Goal: Task Accomplishment & Management: Use online tool/utility

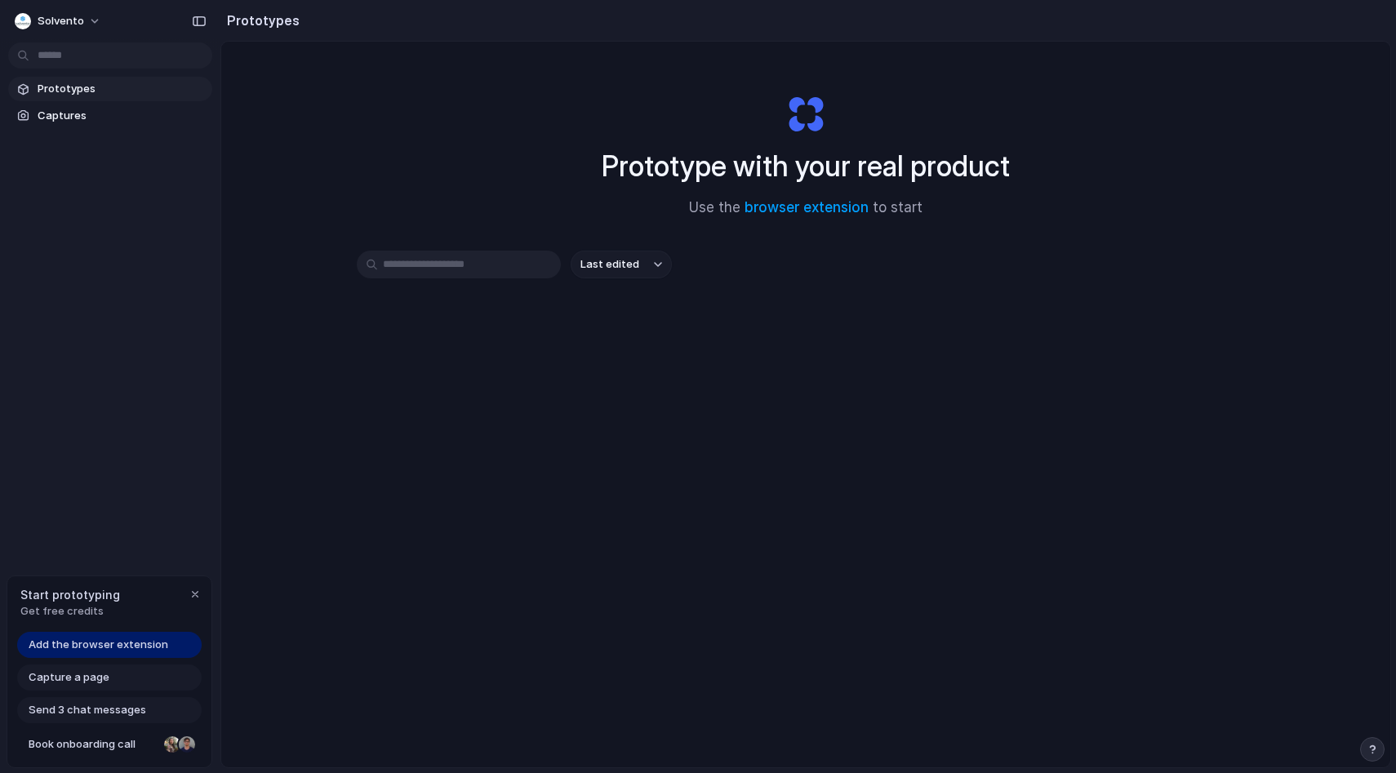
click at [140, 636] on link "Add the browser extension" at bounding box center [109, 645] width 185 height 26
click at [176, 506] on div "Solvento Prototypes Captures Start prototyping Get free credits Add the browser…" at bounding box center [110, 386] width 220 height 773
click at [162, 642] on span "Add the browser extension" at bounding box center [99, 645] width 140 height 16
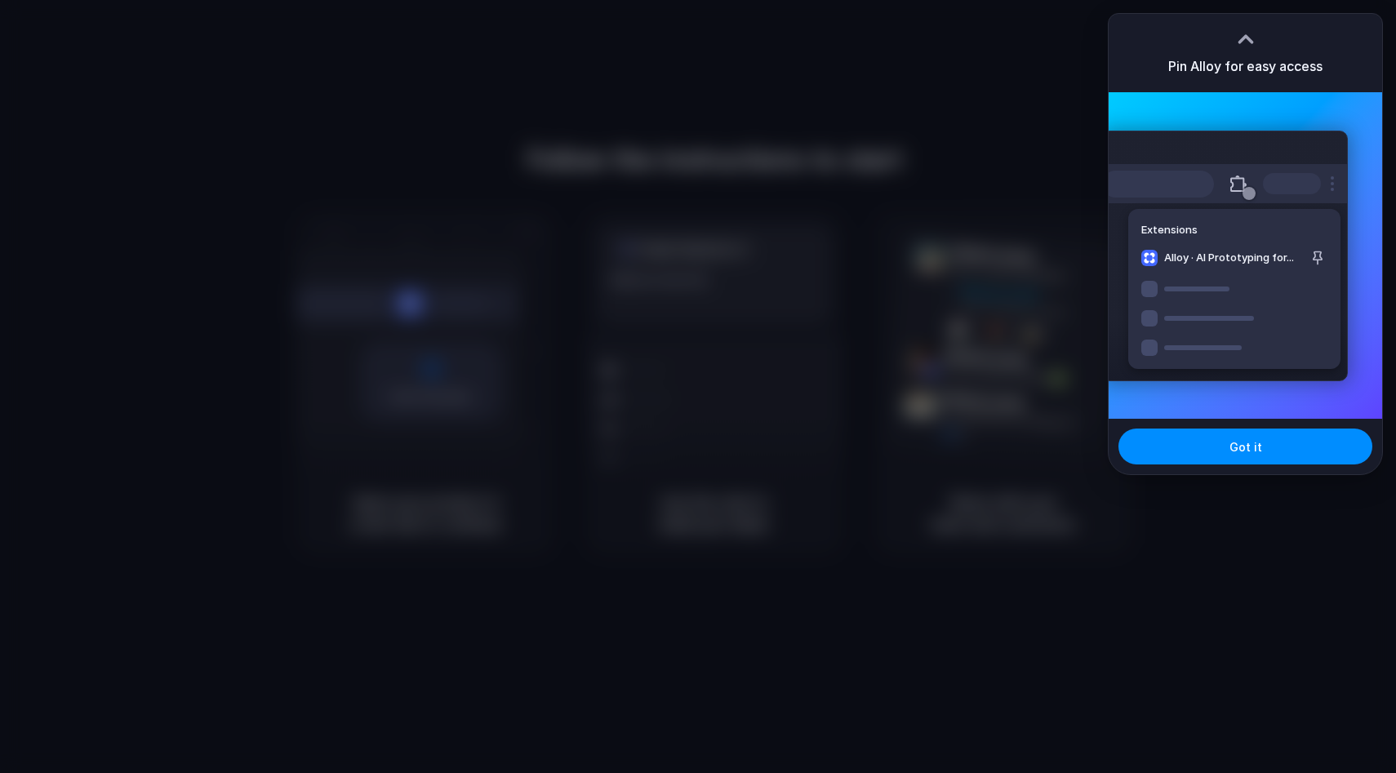
click at [875, 172] on div at bounding box center [698, 386] width 1396 height 773
click at [1228, 442] on button "Got it" at bounding box center [1245, 447] width 254 height 36
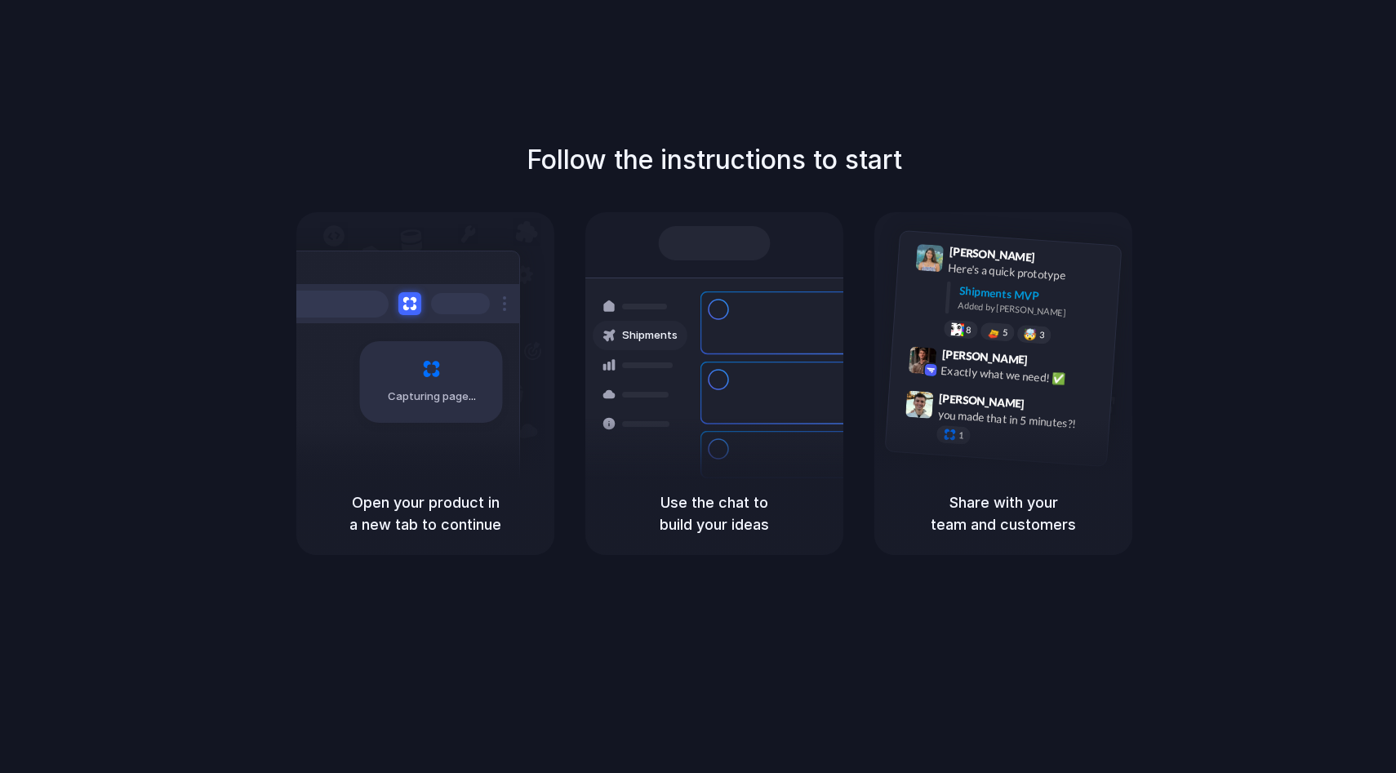
click at [1195, 201] on div "Follow the instructions to start Capturing page Open your product in a new tab …" at bounding box center [714, 347] width 1396 height 415
click at [1045, 179] on div "Follow the instructions to start Capturing page Open your product in a new tab …" at bounding box center [714, 347] width 1396 height 415
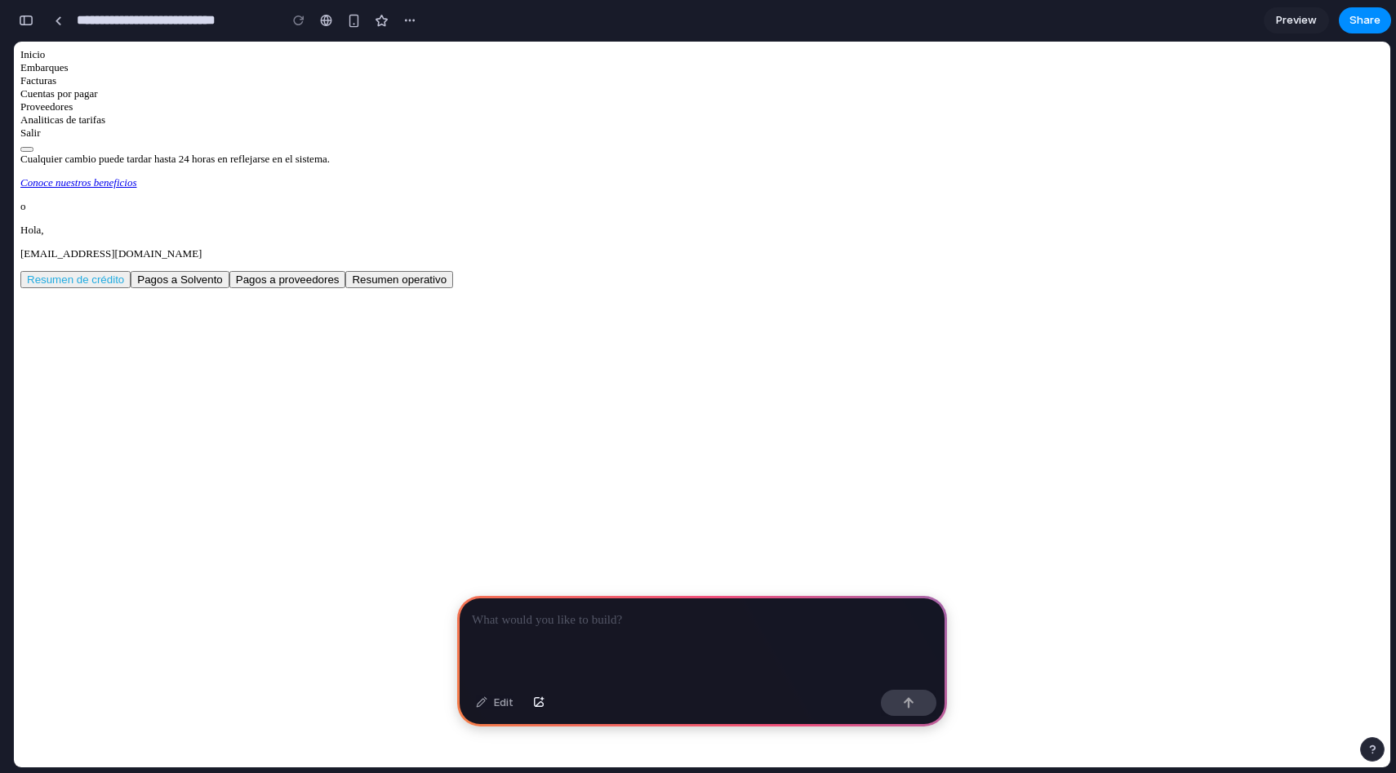
click at [20, 73] on icon at bounding box center [20, 67] width 0 height 12
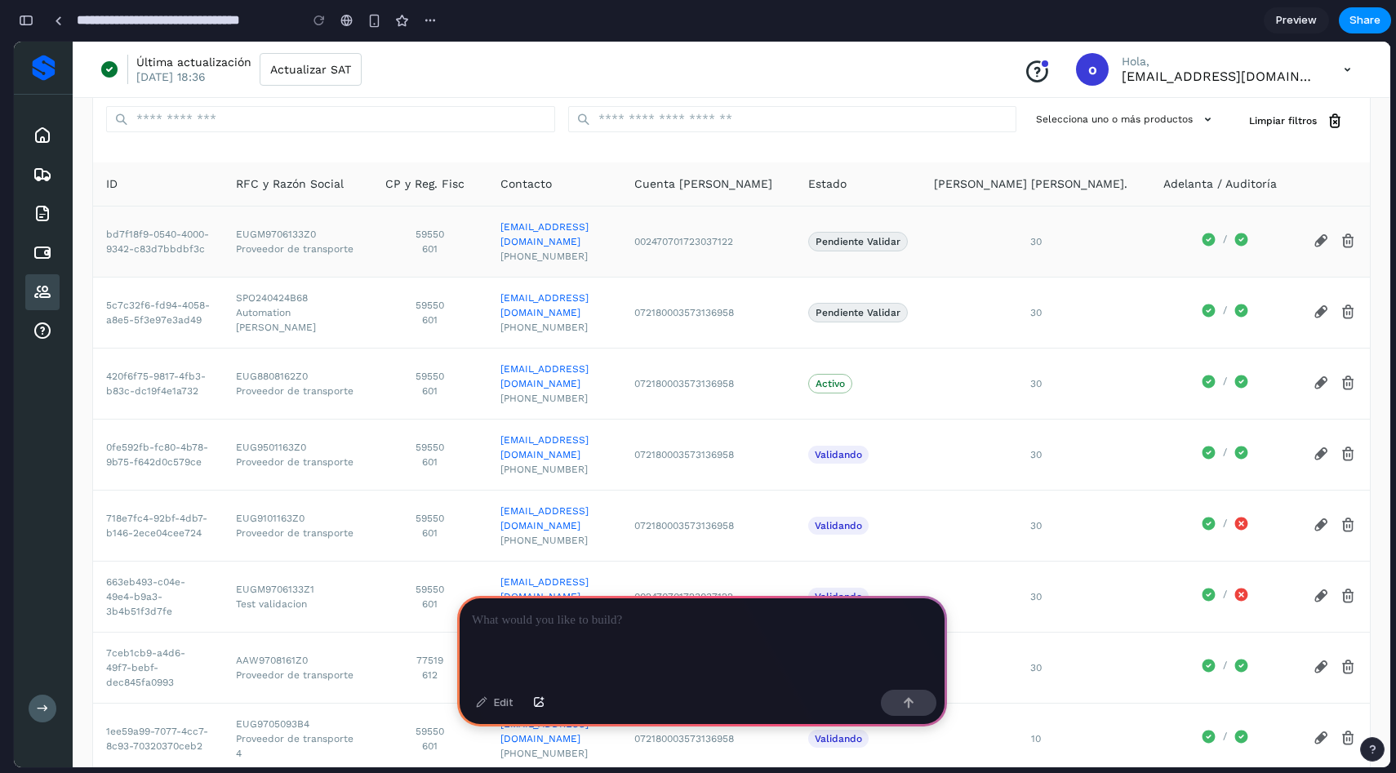
scroll to position [162, 0]
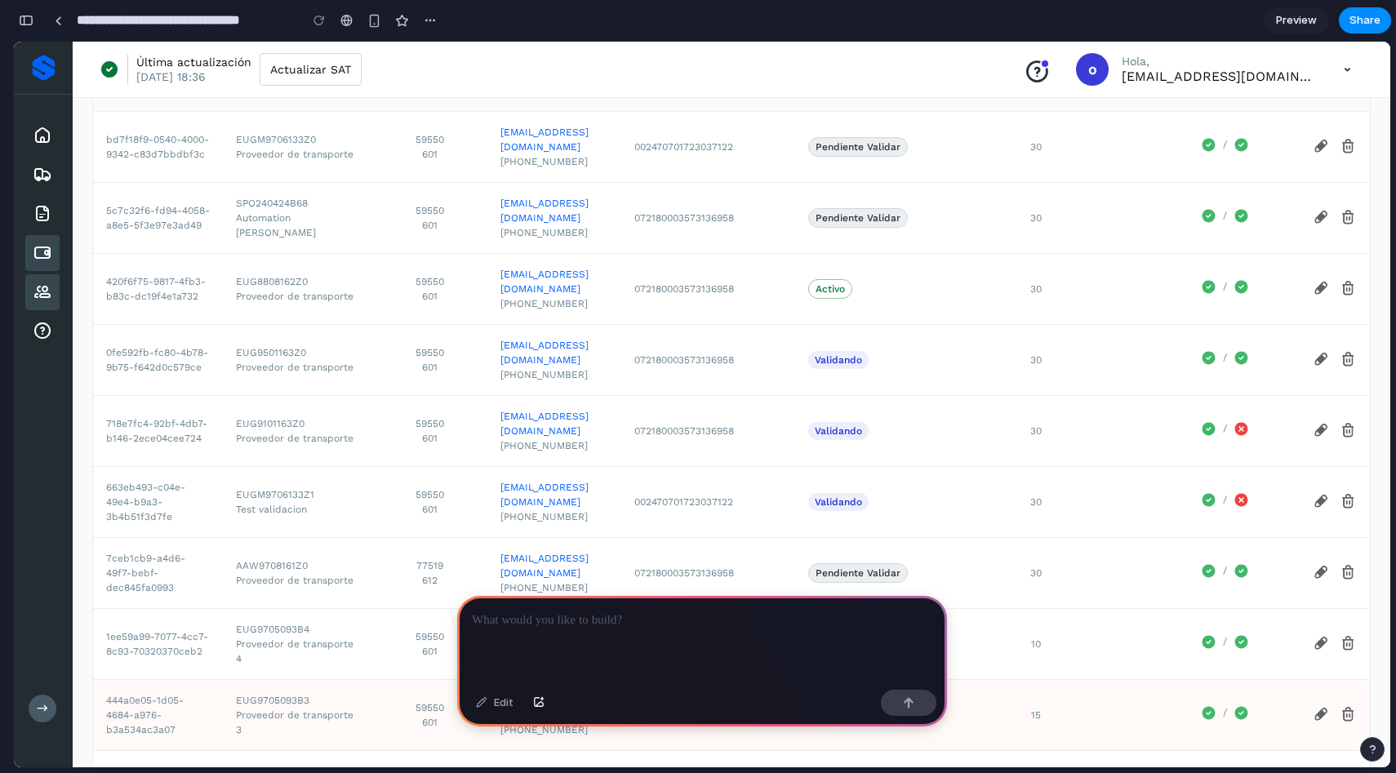
click at [43, 263] on div "Cuentas por pagar" at bounding box center [42, 253] width 34 height 36
click at [45, 145] on div "Inicio" at bounding box center [42, 136] width 34 height 36
click at [534, 630] on div at bounding box center [702, 639] width 490 height 87
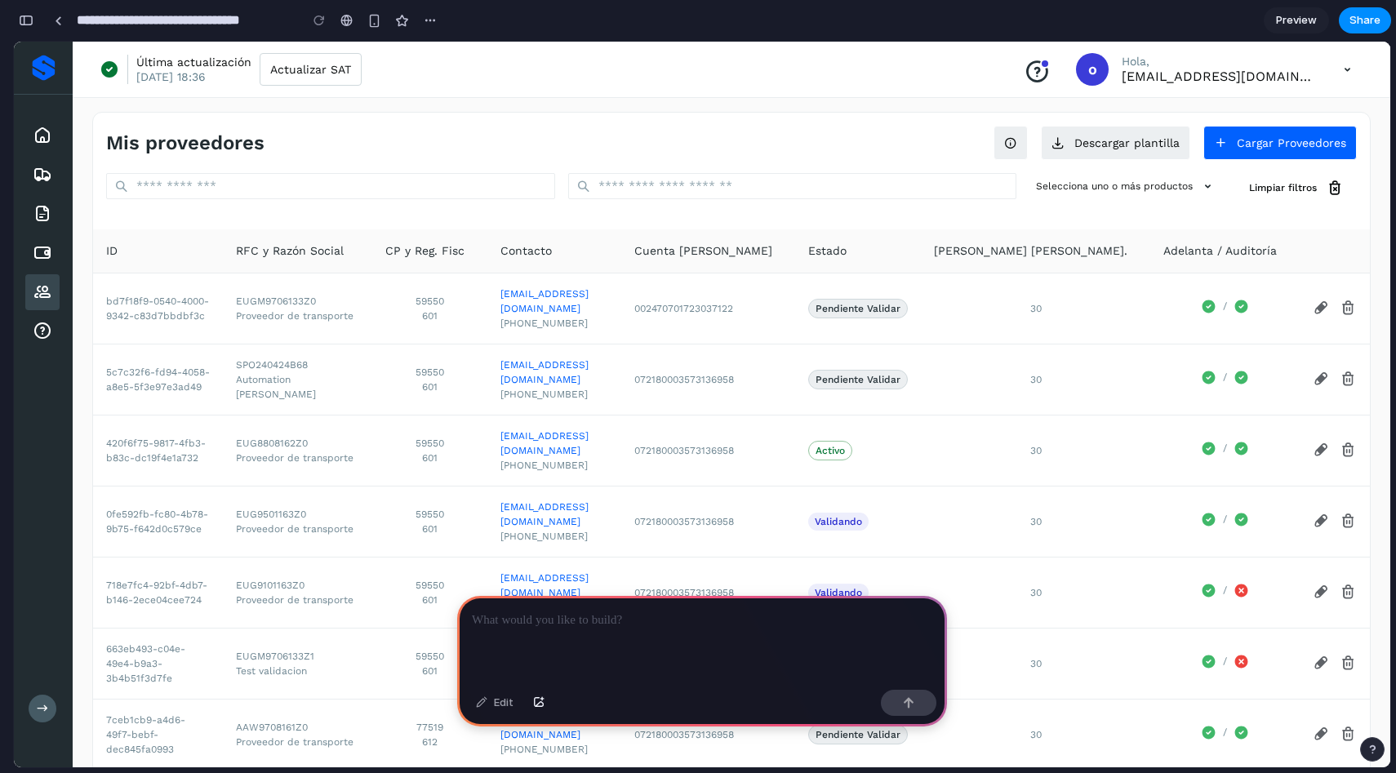
click at [763, 606] on div at bounding box center [702, 639] width 490 height 87
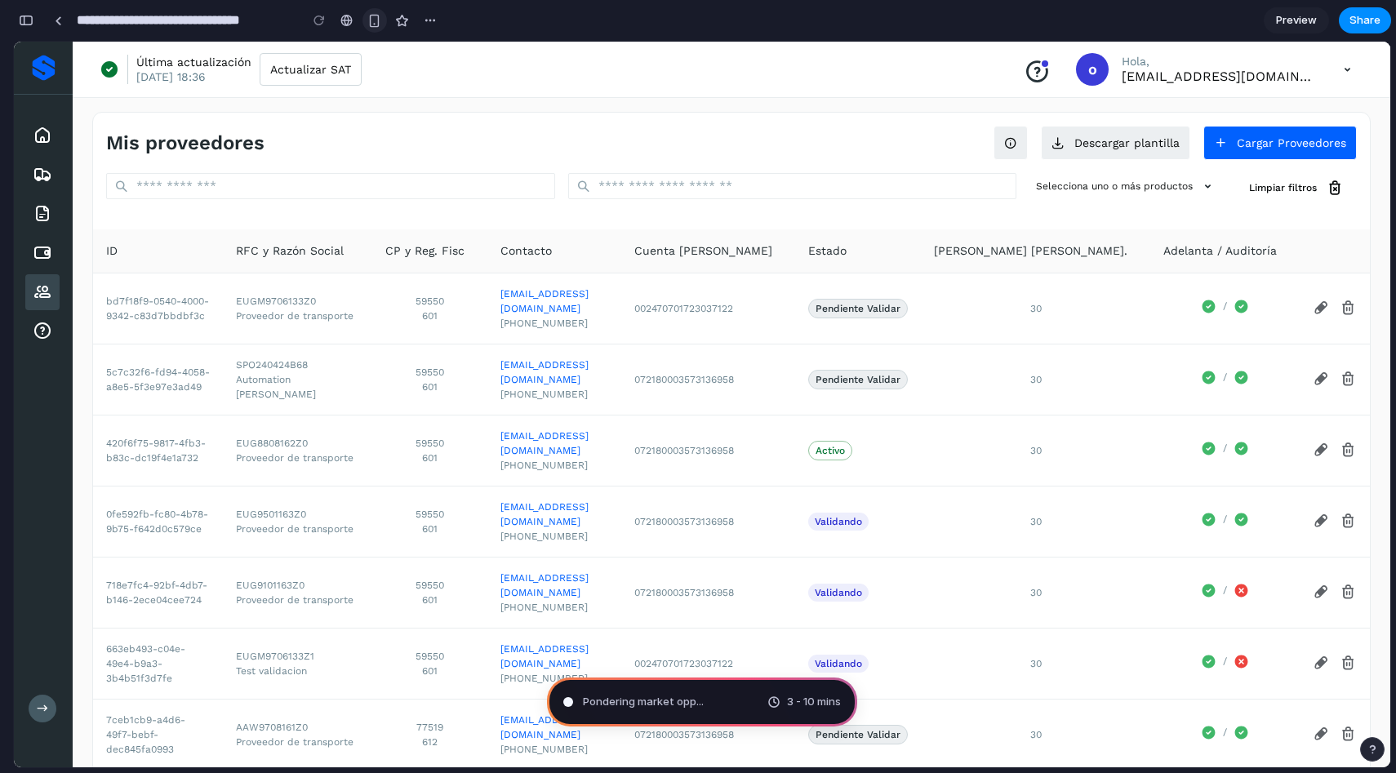
click at [371, 20] on div "button" at bounding box center [374, 21] width 14 height 14
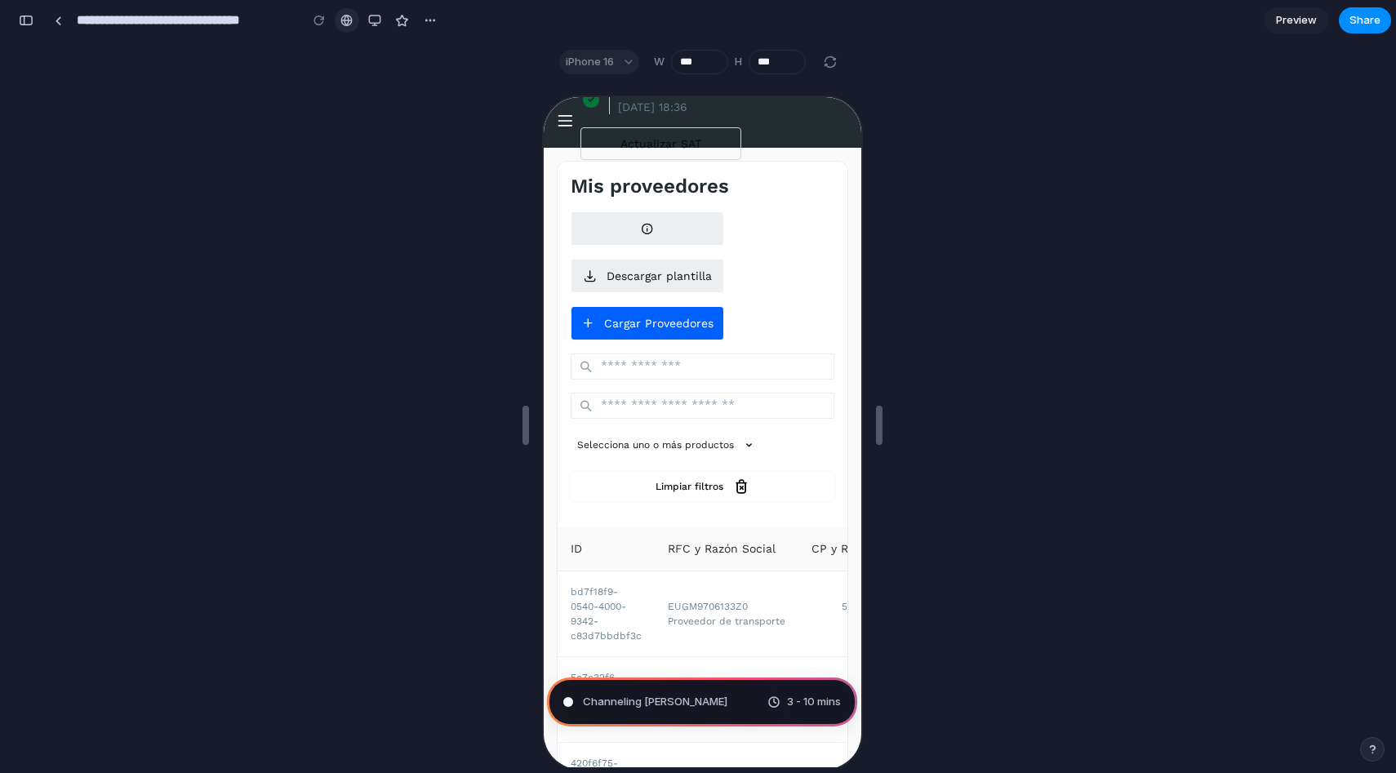
click at [349, 18] on div at bounding box center [346, 20] width 12 height 13
click at [383, 22] on button "button" at bounding box center [374, 20] width 24 height 24
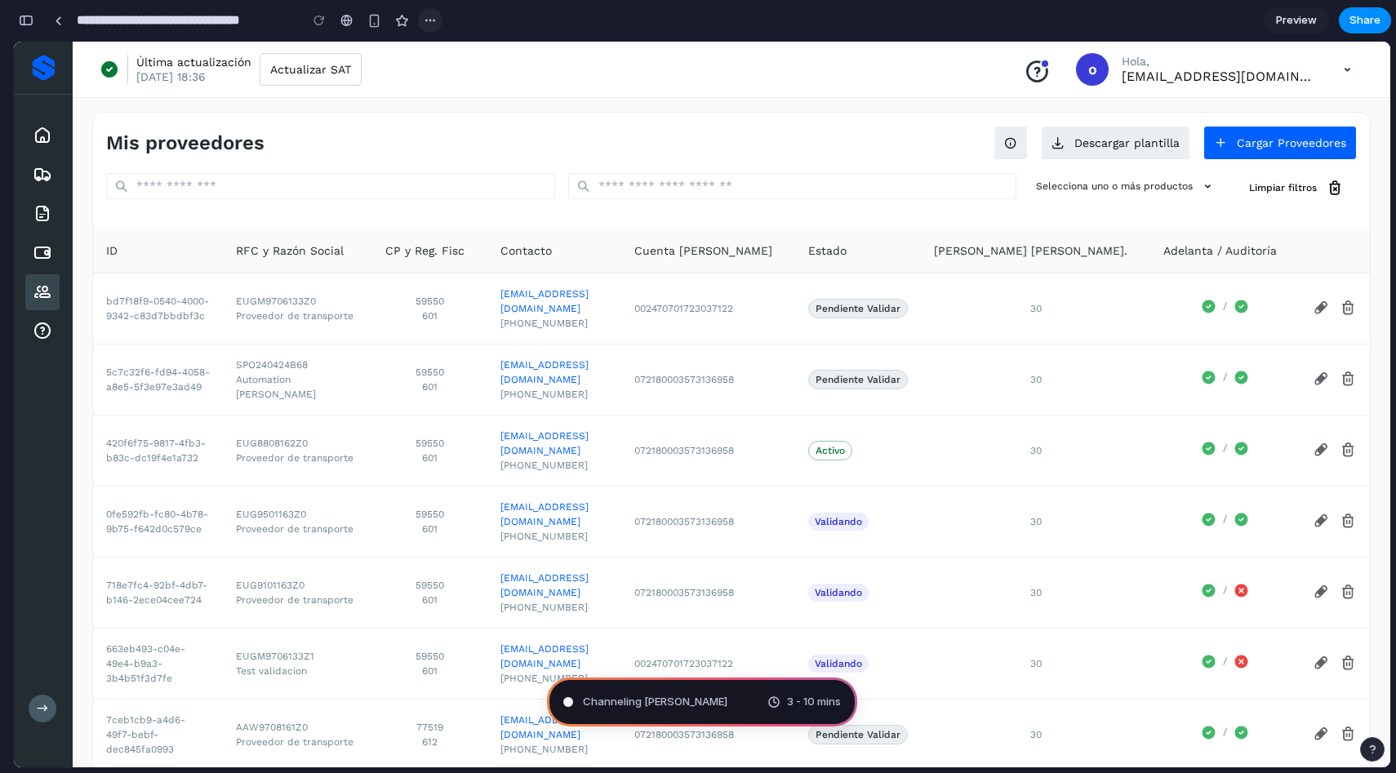
click at [429, 24] on div "button" at bounding box center [430, 20] width 13 height 13
click at [429, 24] on div "Duplicate Delete" at bounding box center [698, 386] width 1396 height 773
click at [738, 703] on div "Mapping the product journey . 3 - 10 mins" at bounding box center [702, 702] width 310 height 49
click at [30, 28] on button "button" at bounding box center [26, 20] width 26 height 26
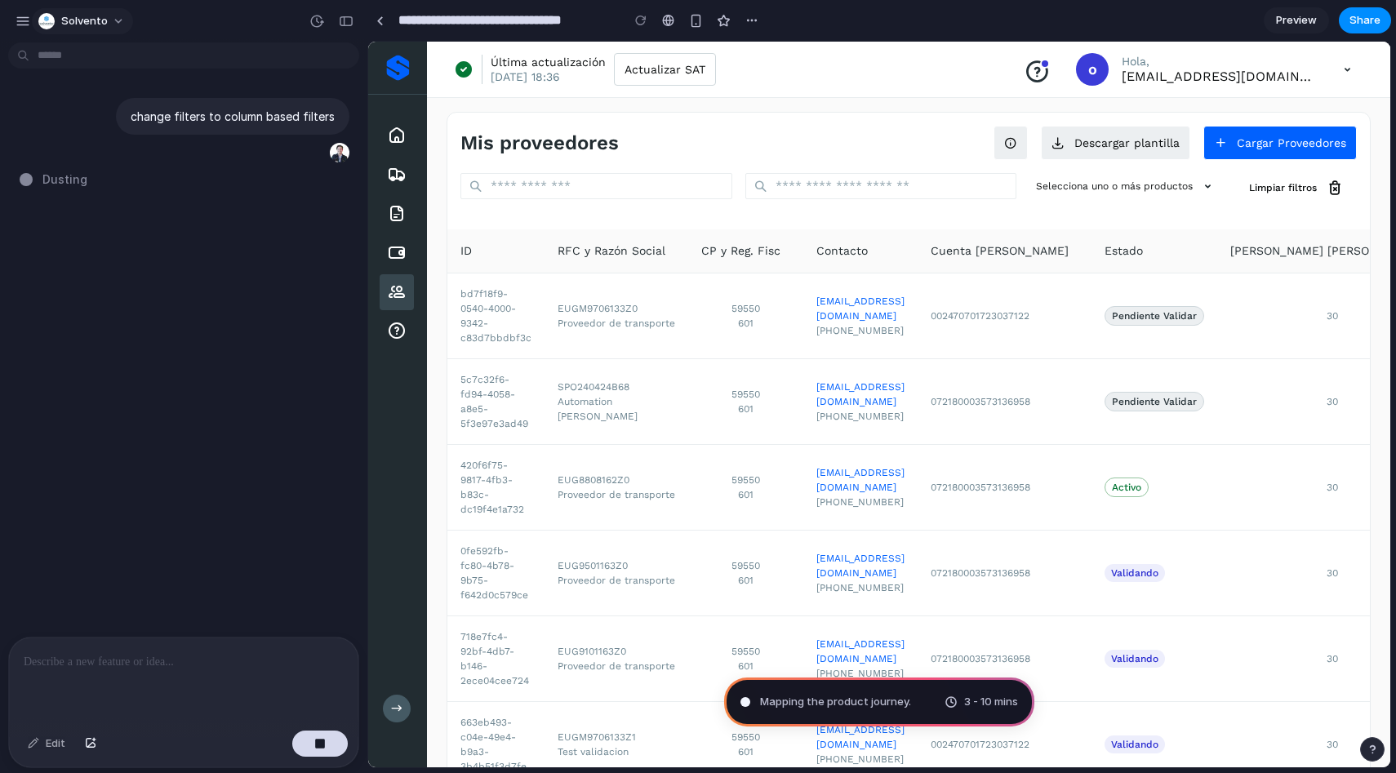
click at [77, 28] on div "Solvento" at bounding box center [72, 21] width 69 height 16
click at [82, 26] on div "Settings Invite members Change theme Sign out" at bounding box center [698, 386] width 1396 height 773
click at [22, 26] on div "button" at bounding box center [23, 21] width 15 height 15
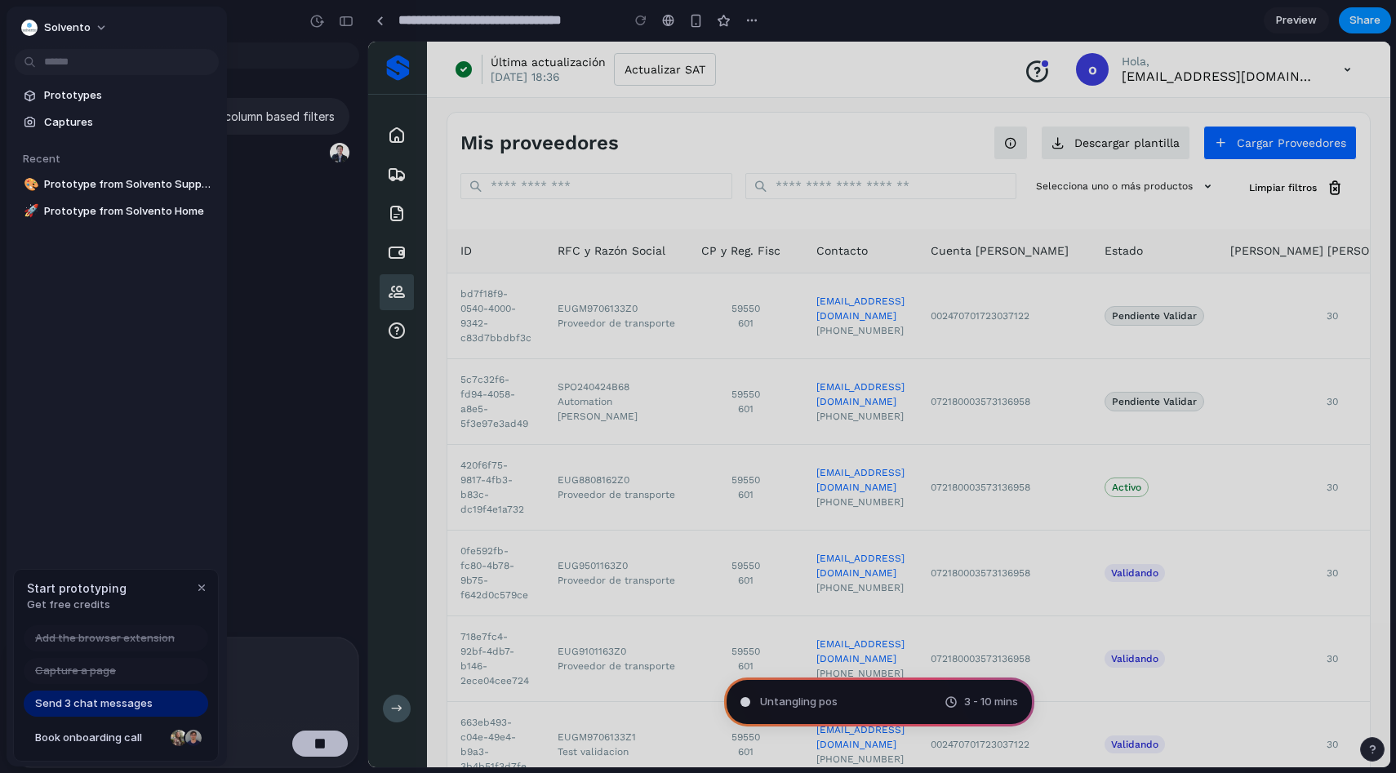
type input "**********"
